Goal: Task Accomplishment & Management: Complete application form

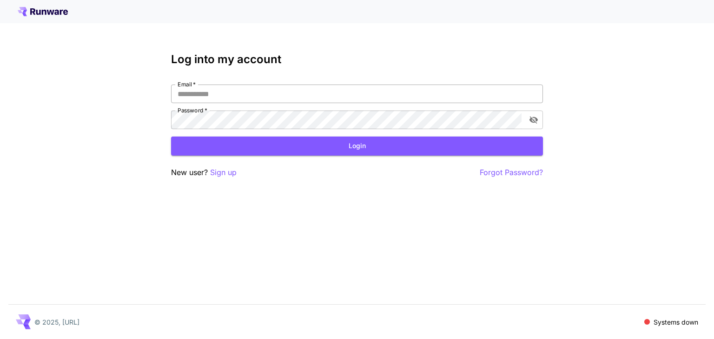
click at [243, 95] on input "Email   *" at bounding box center [357, 94] width 372 height 19
click at [224, 175] on p "Sign up" at bounding box center [223, 173] width 26 height 12
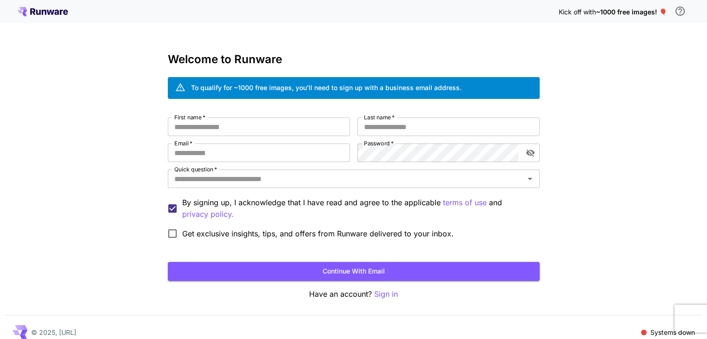
click at [626, 13] on span "~1000 free images! 🎈" at bounding box center [631, 12] width 71 height 8
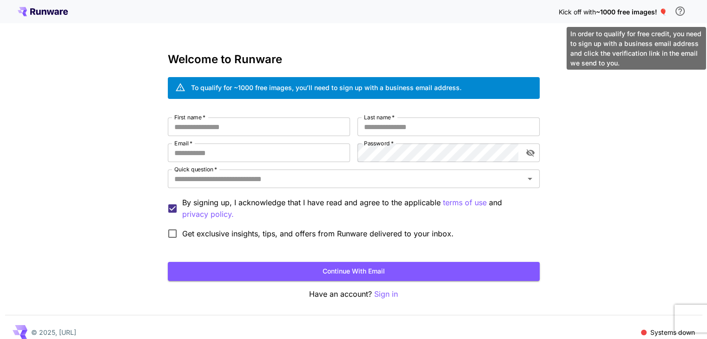
click at [682, 12] on icon "\a In order to qualify for free credit, you need to sign up with a business ema…" at bounding box center [679, 11] width 11 height 11
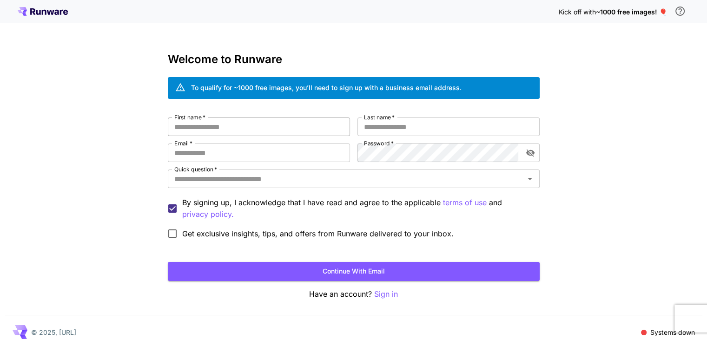
click at [210, 122] on input "First name   *" at bounding box center [259, 127] width 182 height 19
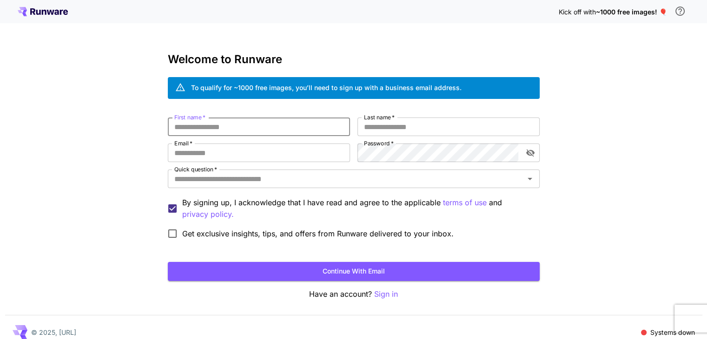
click at [210, 122] on input "First name   *" at bounding box center [259, 127] width 182 height 19
